Goal: Task Accomplishment & Management: Manage account settings

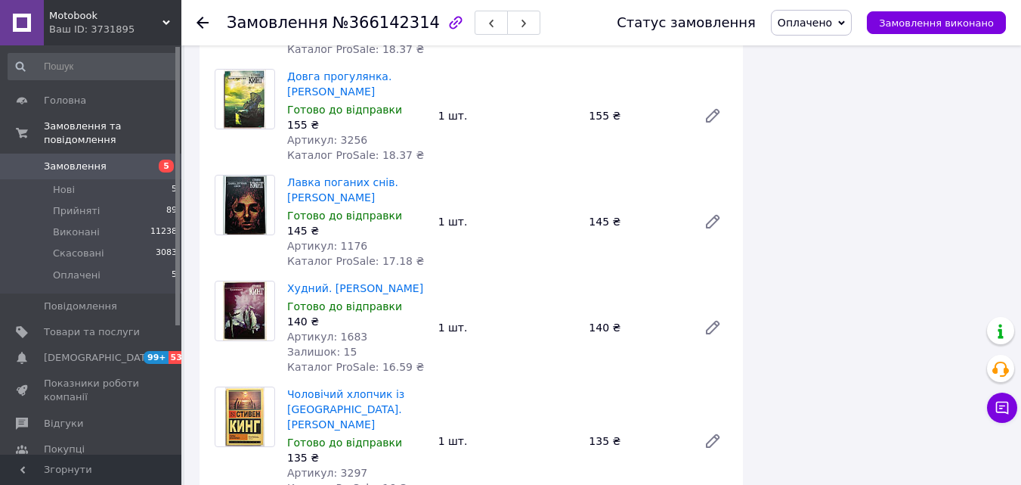
scroll to position [2117, 0]
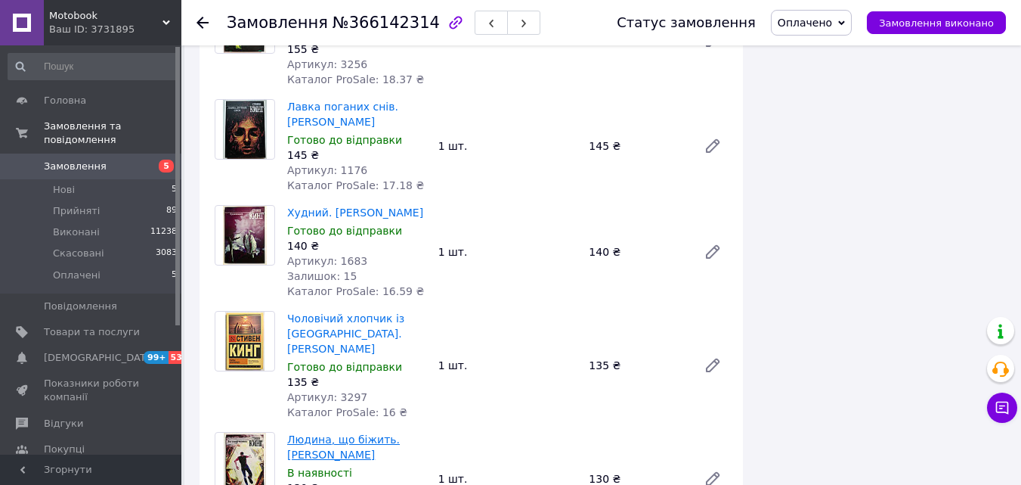
click at [324, 433] on link "Людина, що біжить. [PERSON_NAME]" at bounding box center [343, 446] width 113 height 27
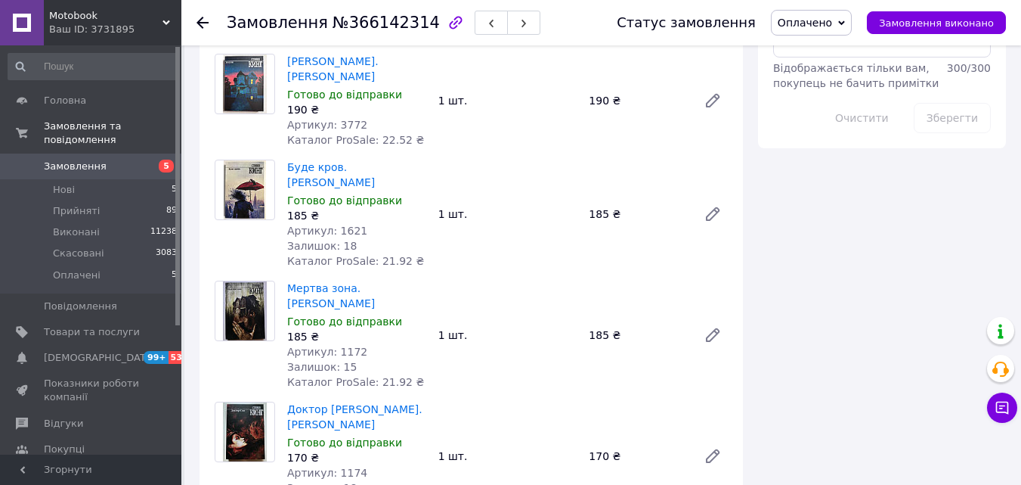
scroll to position [1588, 0]
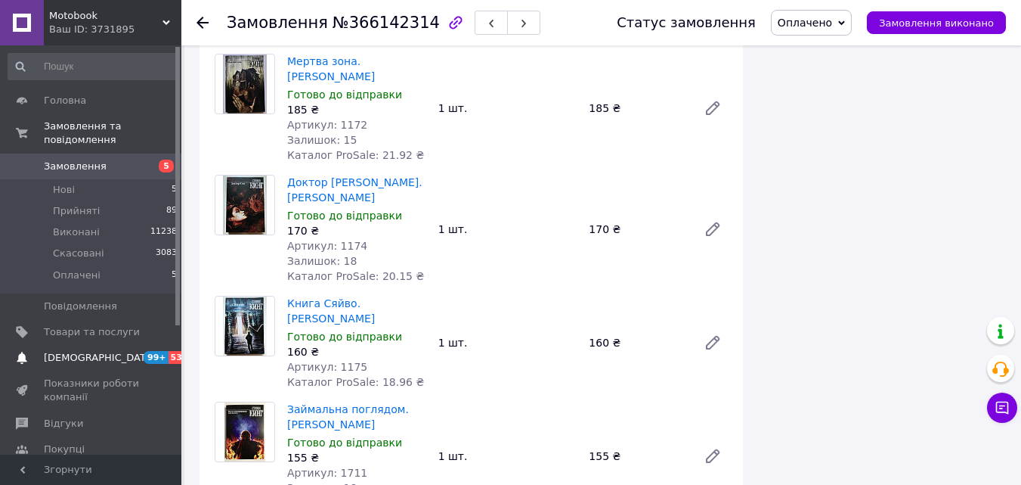
click at [146, 345] on link "[DEMOGRAPHIC_DATA] 99+ 53" at bounding box center [93, 358] width 186 height 26
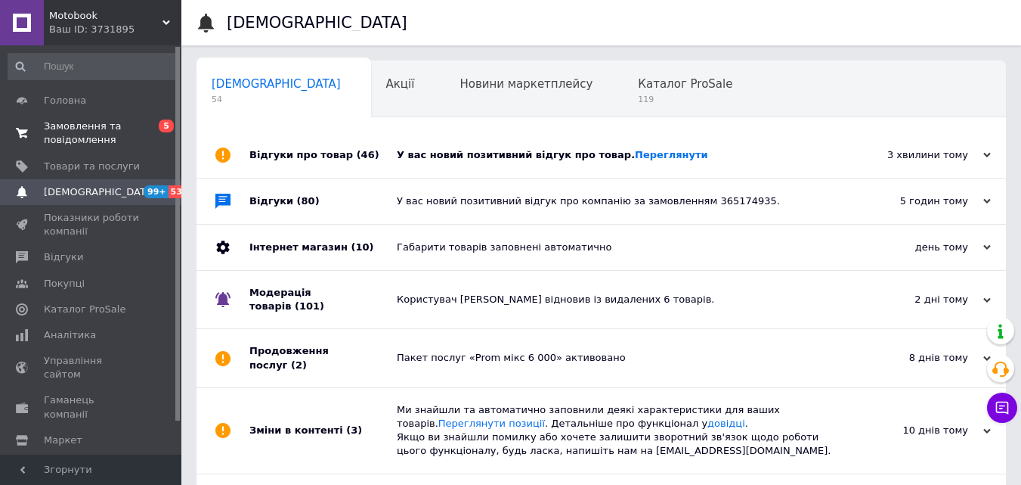
click at [110, 140] on span "Замовлення та повідомлення" at bounding box center [92, 132] width 96 height 27
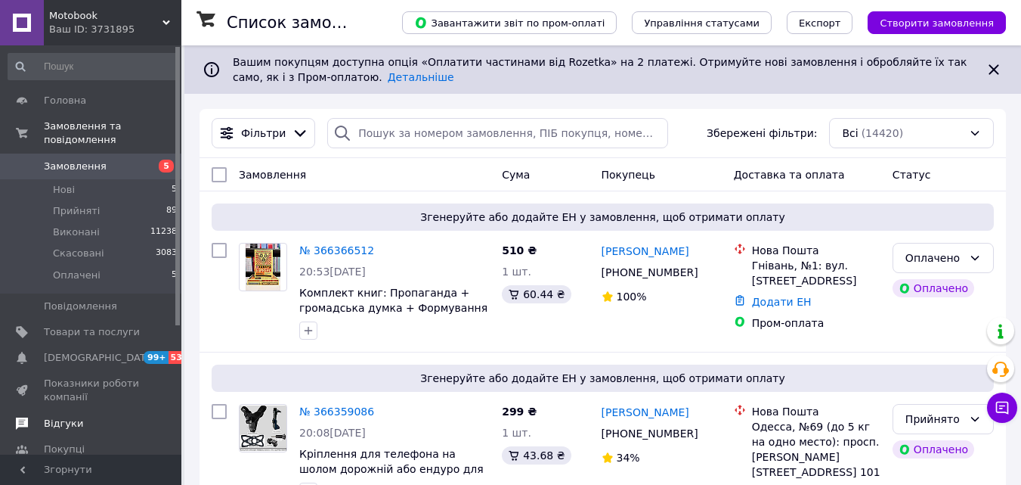
click at [90, 417] on span "Відгуки" at bounding box center [92, 424] width 96 height 14
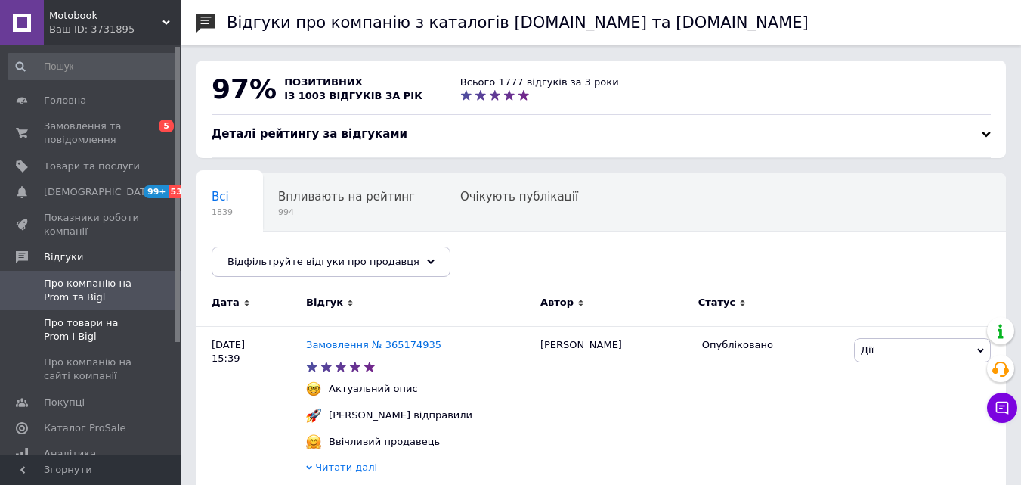
click at [104, 329] on span "Про товари на Prom і Bigl" at bounding box center [92, 329] width 96 height 27
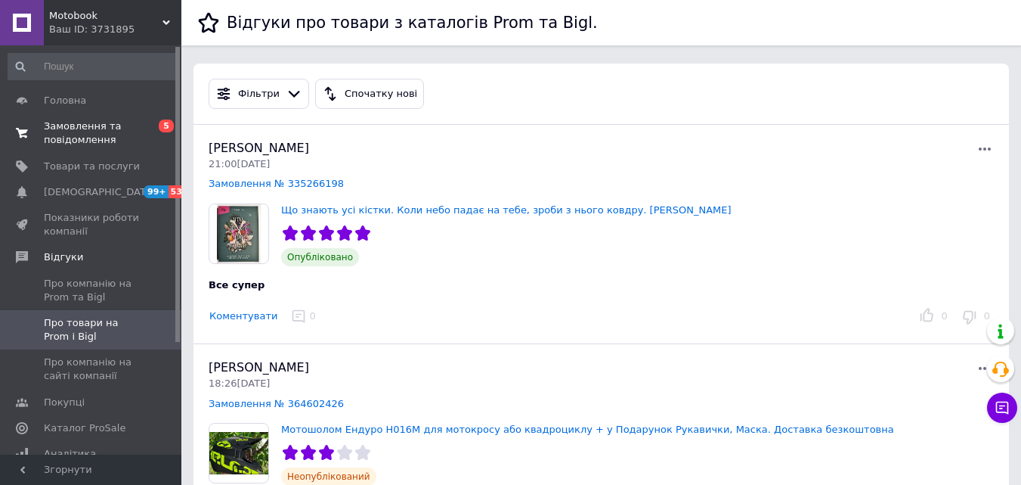
click at [105, 137] on span "Замовлення та повідомлення" at bounding box center [92, 132] width 96 height 27
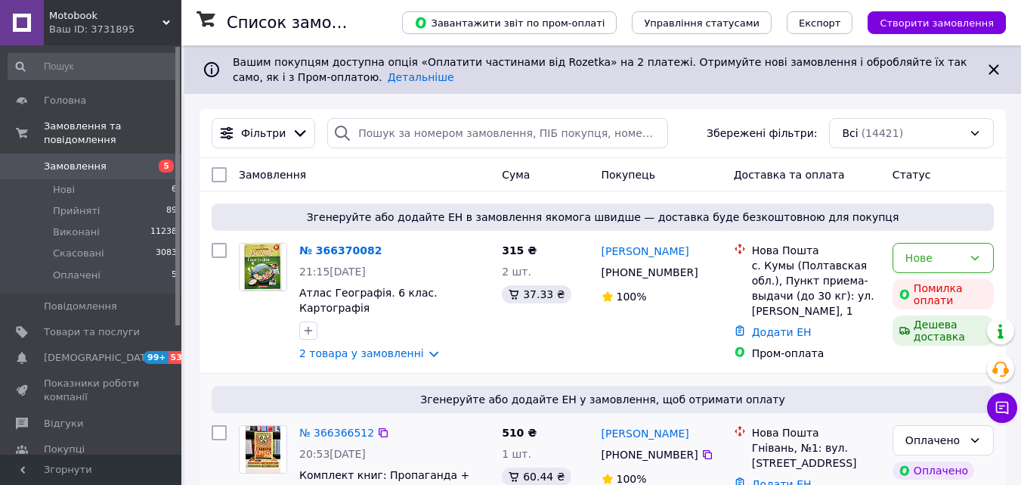
scroll to position [76, 0]
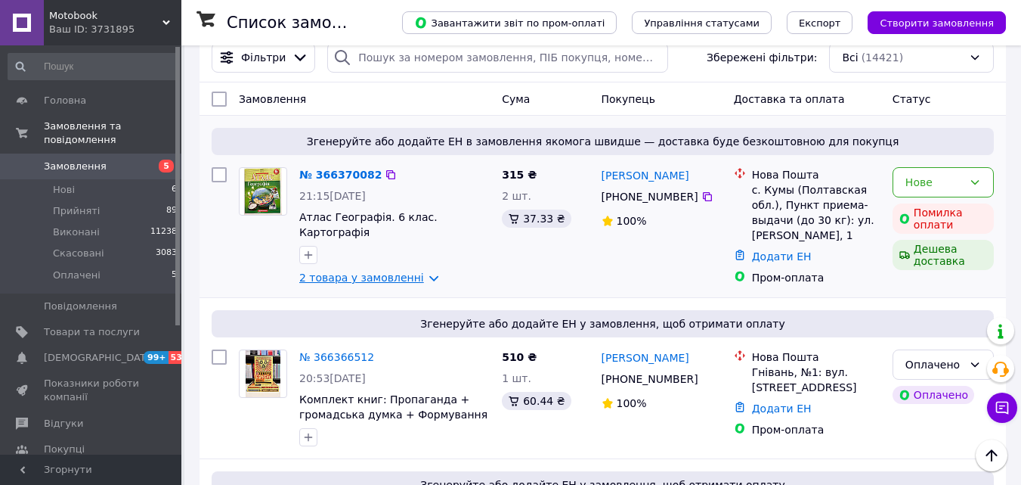
click at [353, 271] on link "2 товара у замовленні" at bounding box center [361, 277] width 125 height 12
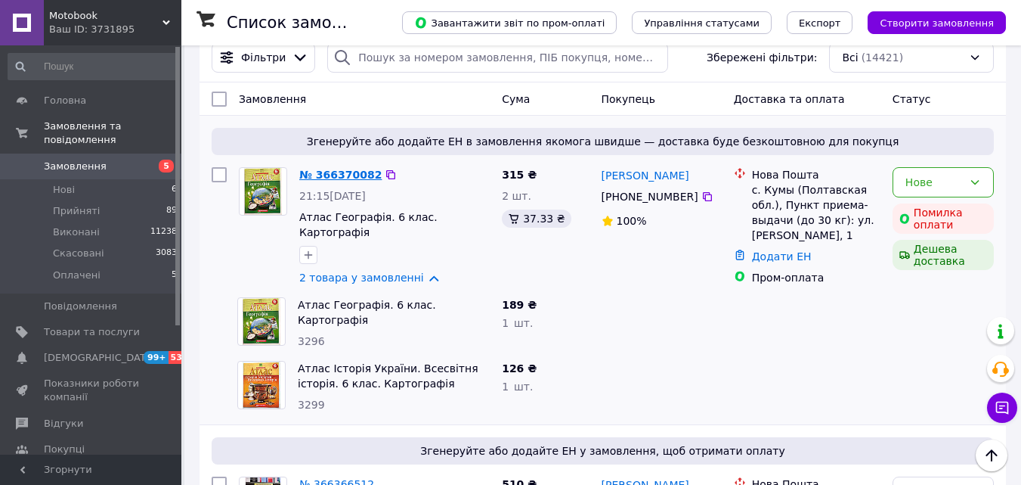
click at [361, 172] on link "№ 366370082" at bounding box center [340, 175] width 82 height 12
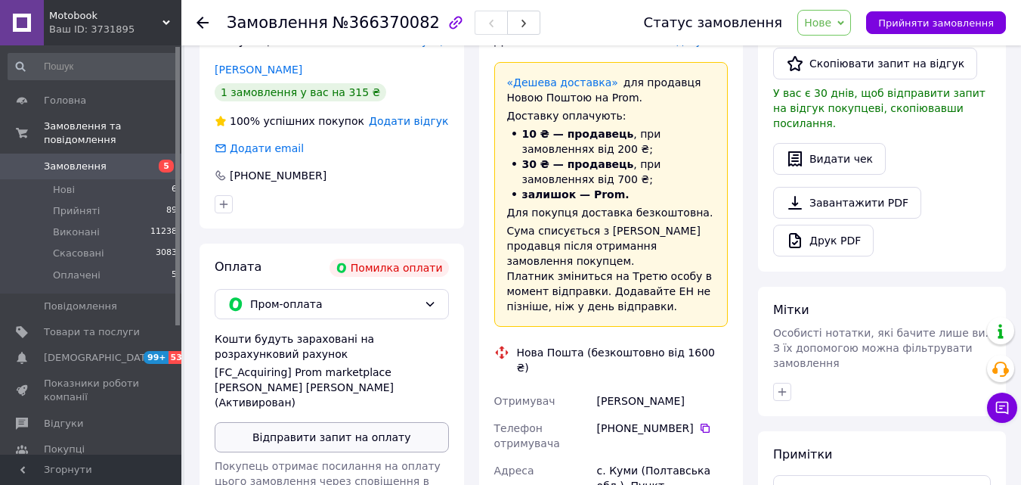
scroll to position [529, 0]
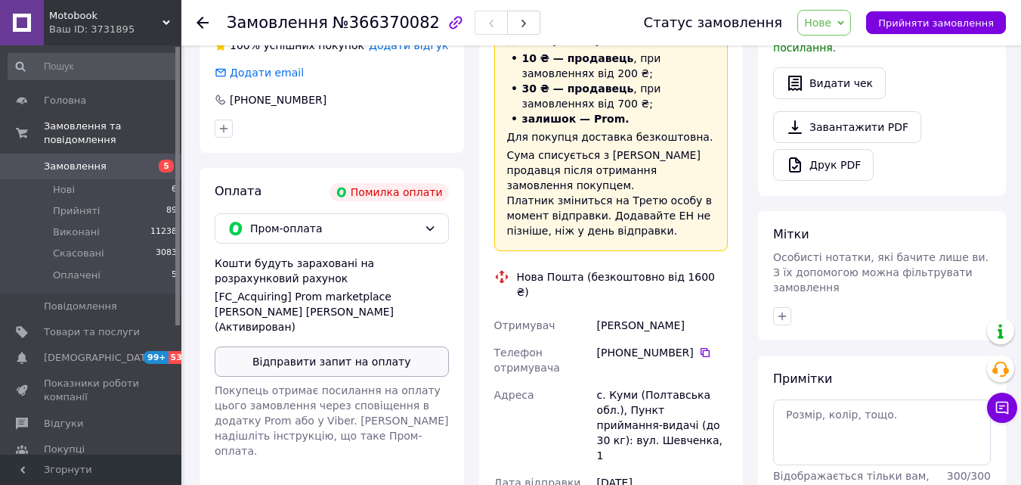
click at [381, 355] on button "Відправити запит на оплату" at bounding box center [332, 361] width 234 height 30
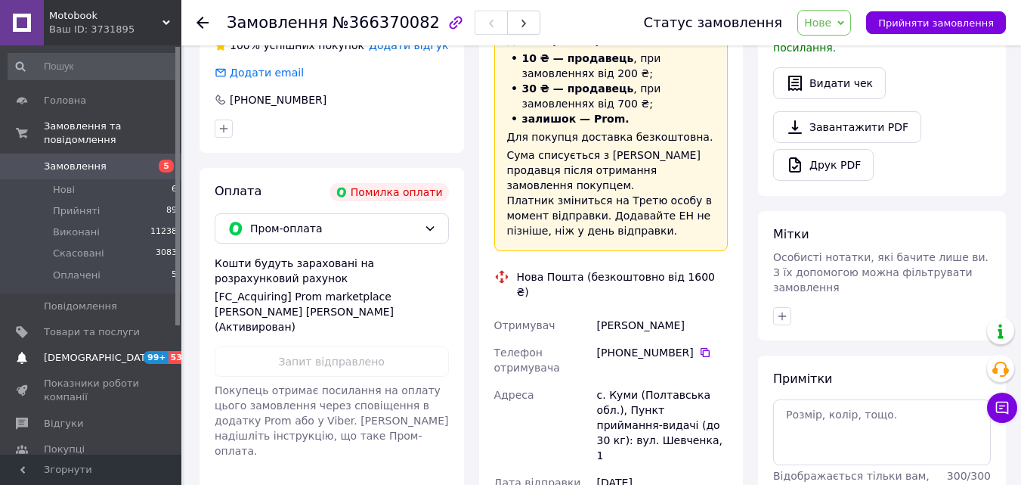
click at [146, 351] on span "99+" at bounding box center [156, 357] width 25 height 13
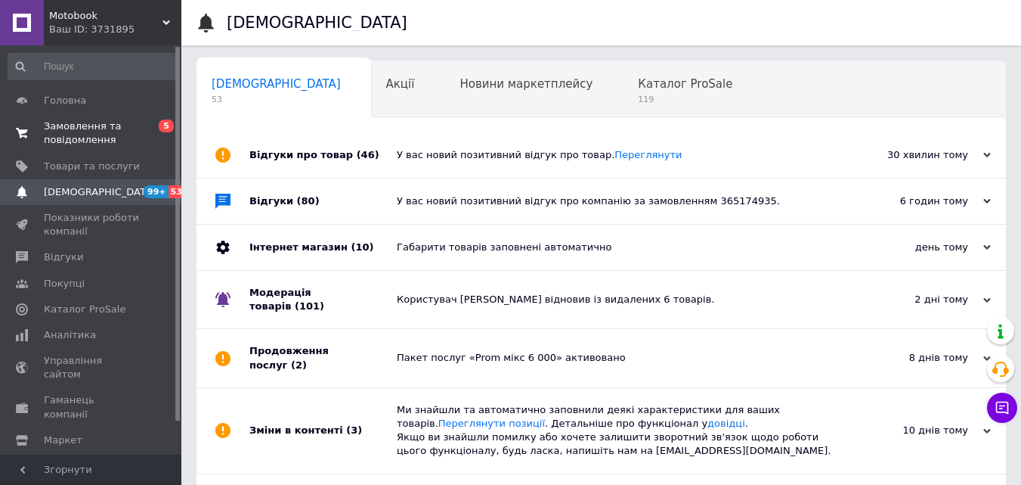
click at [98, 124] on span "Замовлення та повідомлення" at bounding box center [92, 132] width 96 height 27
